Goal: Task Accomplishment & Management: Manage account settings

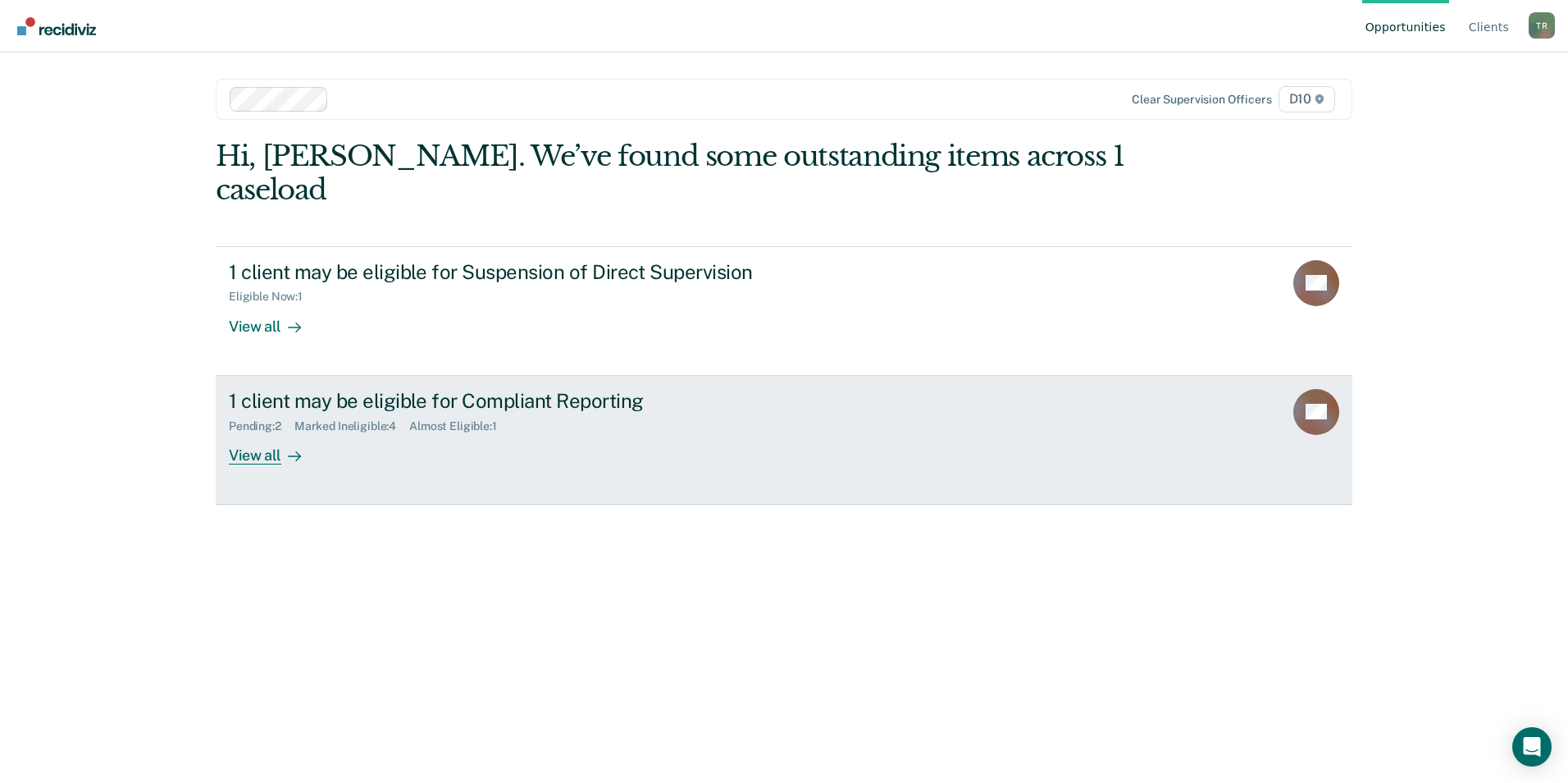
click at [465, 389] on div "1 client may be eligible for Compliant Reporting" at bounding box center [517, 401] width 576 height 24
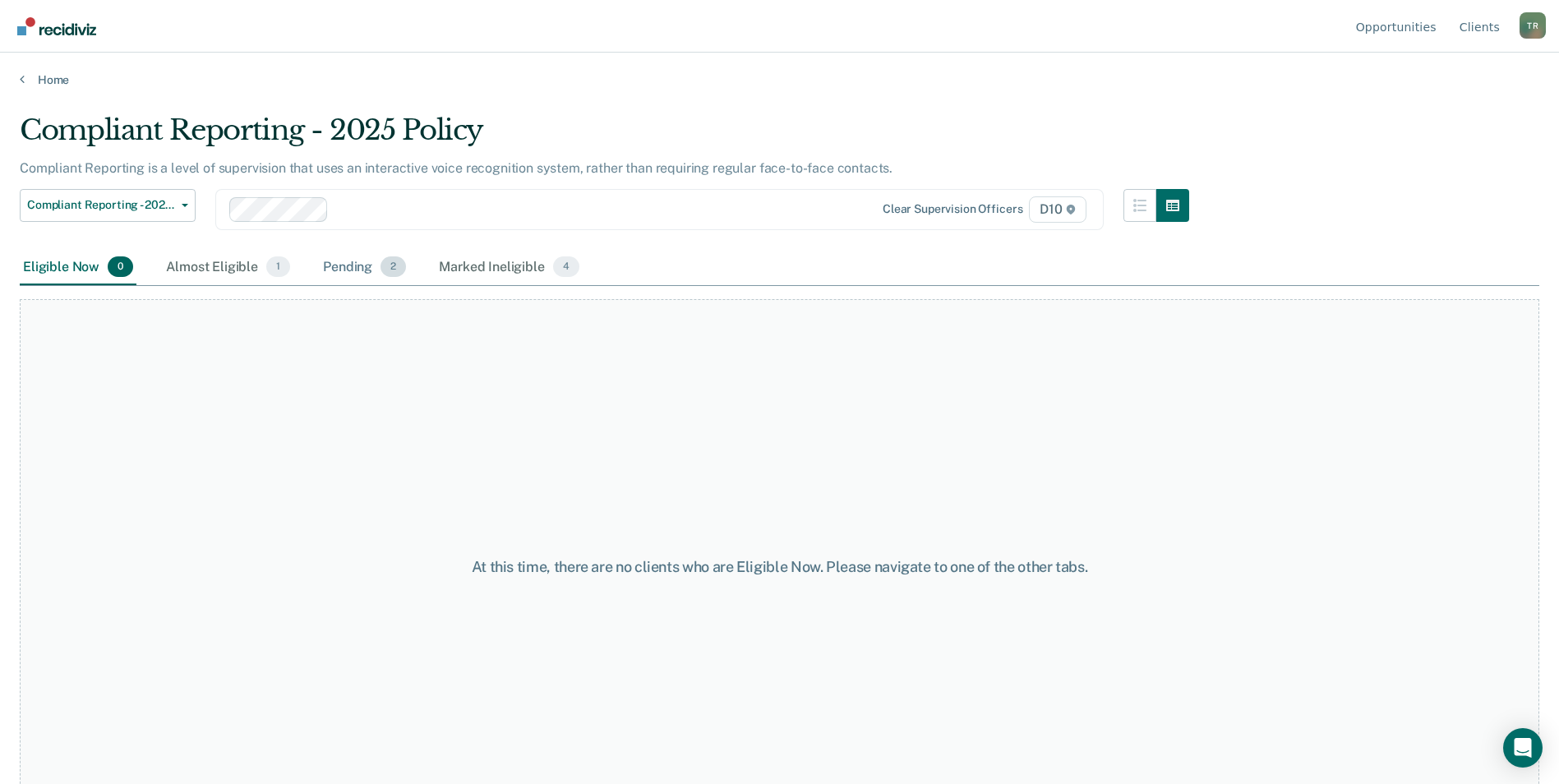
click at [341, 268] on div "Pending 2" at bounding box center [364, 268] width 90 height 36
